Goal: Information Seeking & Learning: Find specific fact

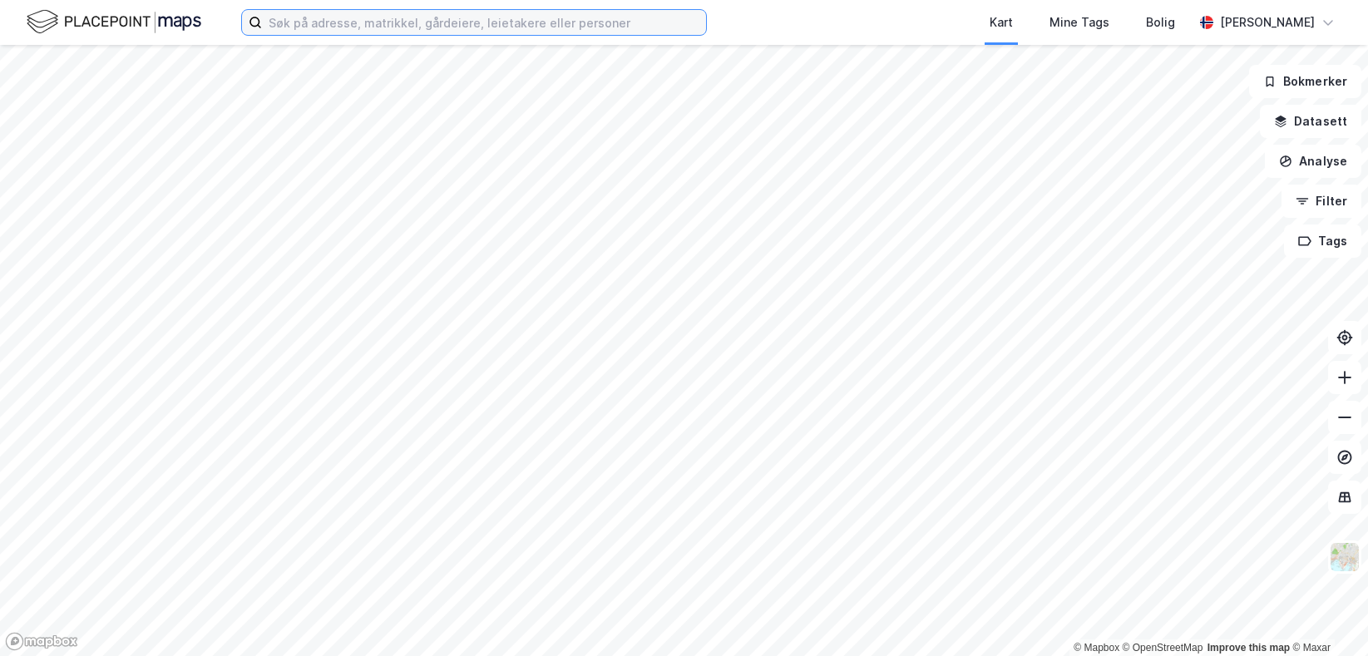
click at [373, 28] on input at bounding box center [484, 22] width 444 height 25
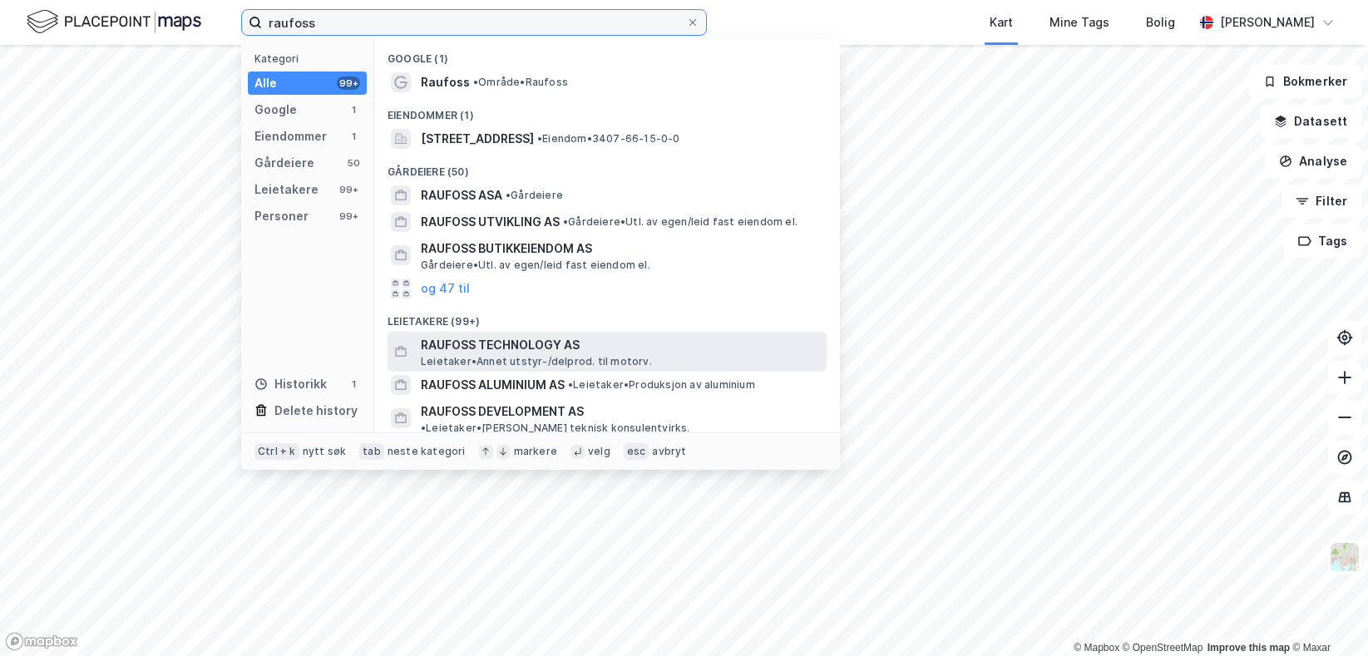
type input "raufoss"
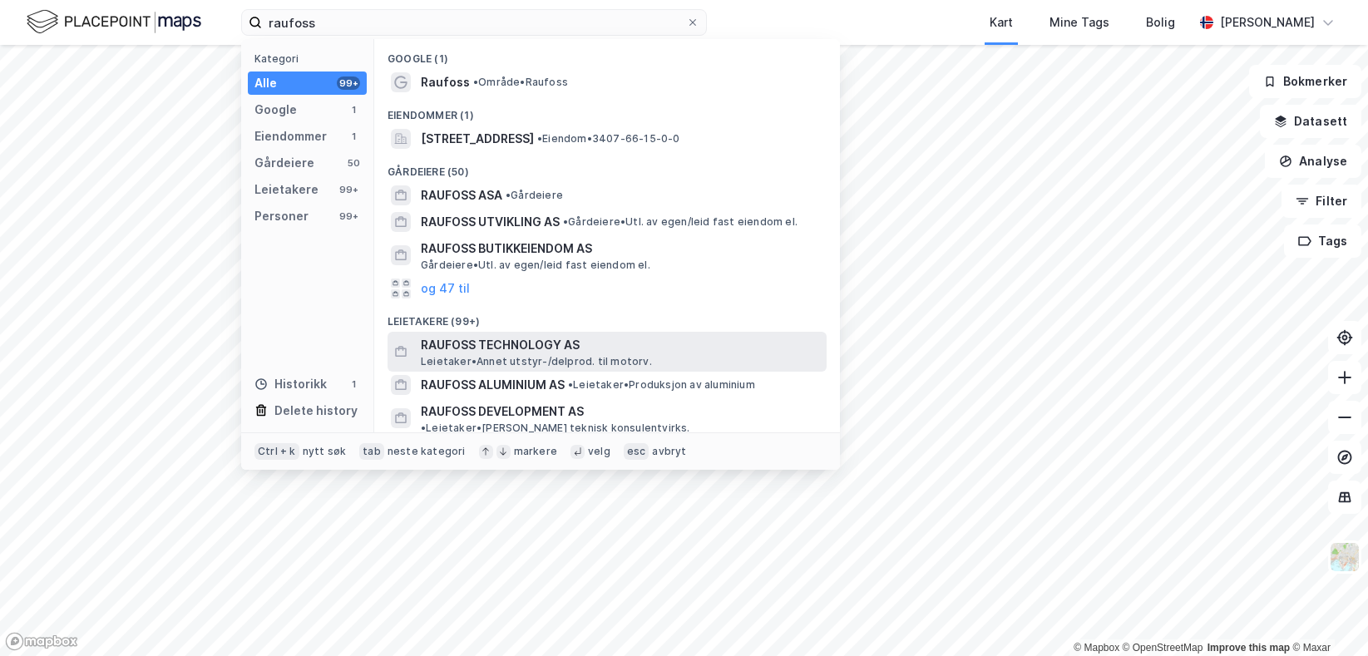
click at [528, 355] on span "Leietaker • Annet utstyr-/delprod. til motorv." at bounding box center [536, 361] width 231 height 13
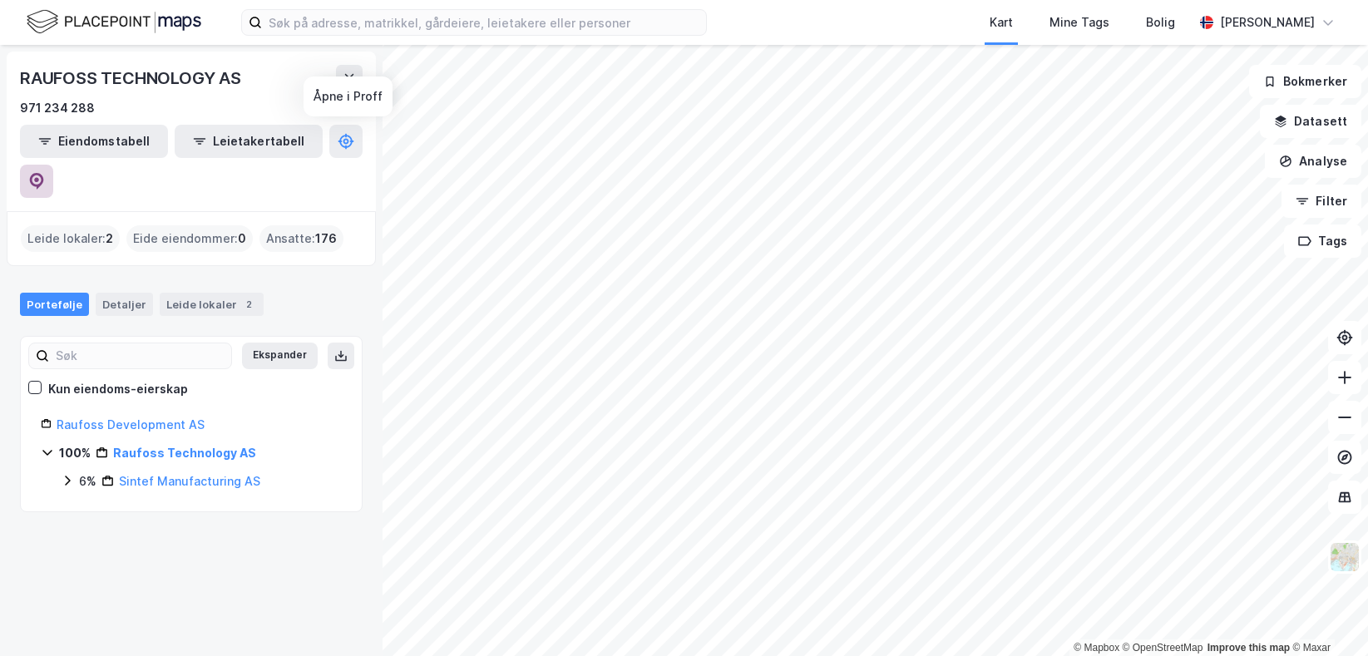
click at [45, 173] on icon at bounding box center [36, 181] width 17 height 17
click at [899, 23] on div "Kart Mine Tags Bolig" at bounding box center [990, 22] width 407 height 45
